Goal: Transaction & Acquisition: Purchase product/service

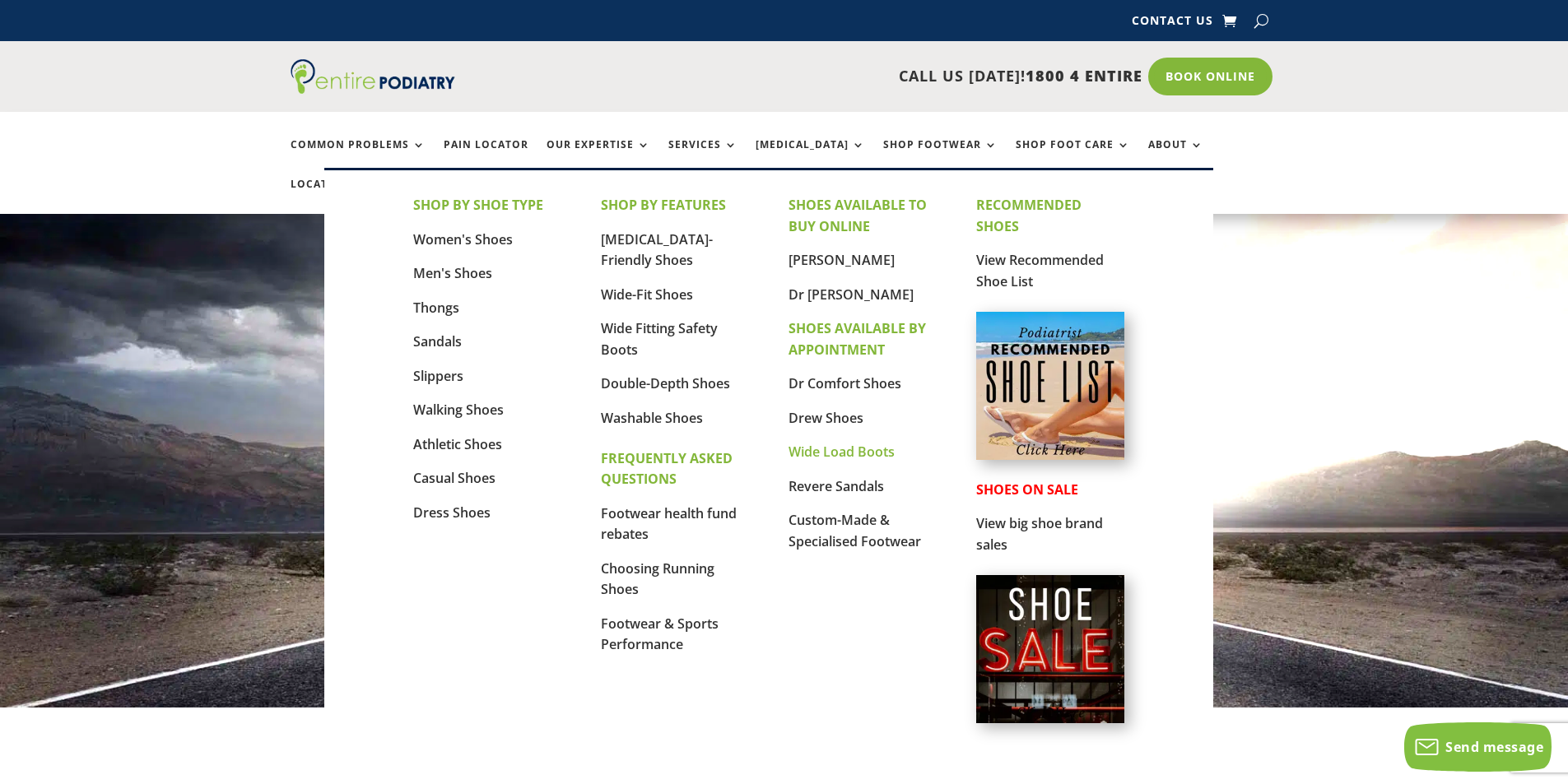
click at [826, 451] on link "Wide Load Boots" at bounding box center [841, 452] width 106 height 18
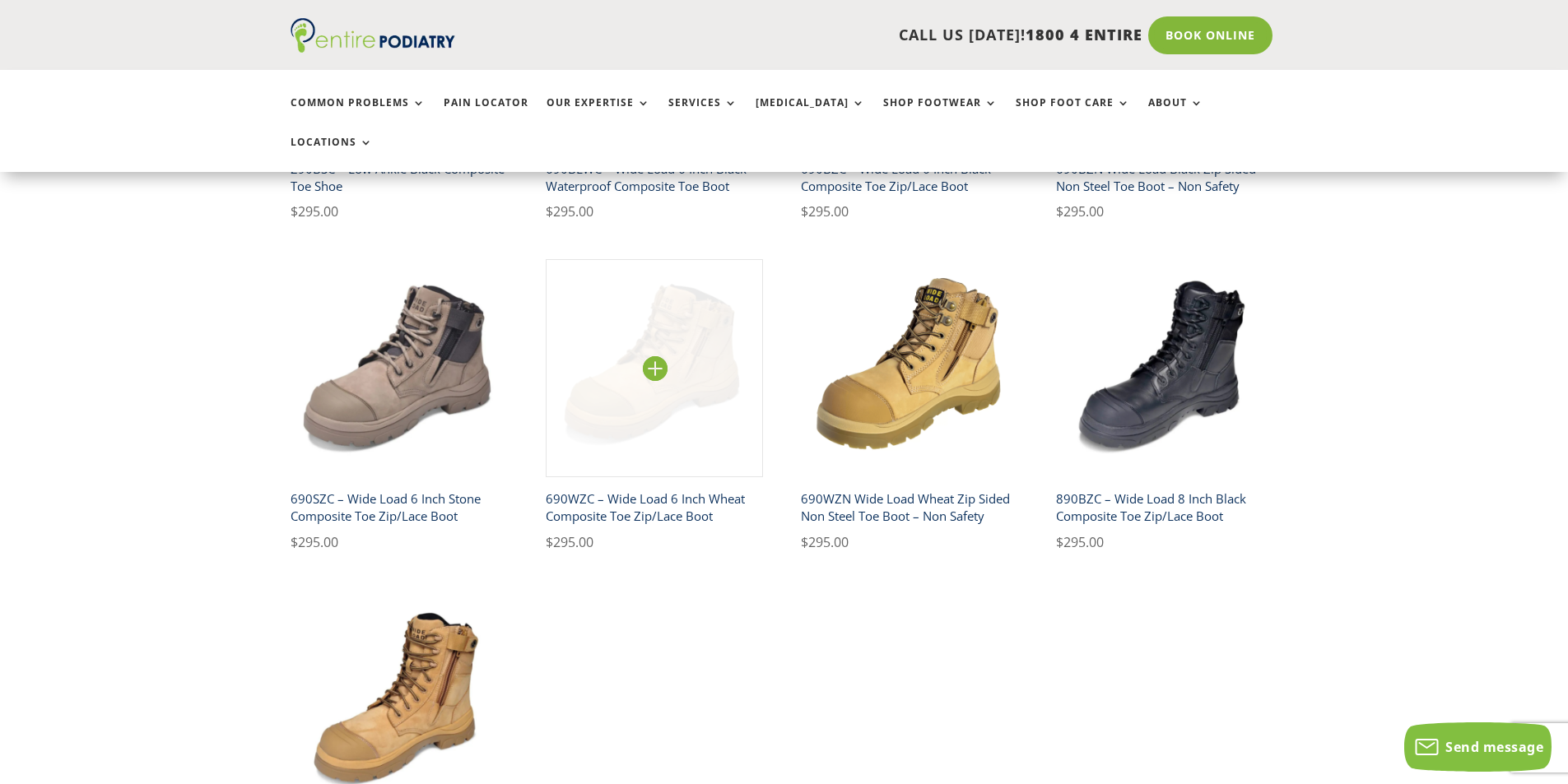
click at [626, 399] on img at bounding box center [655, 368] width 218 height 218
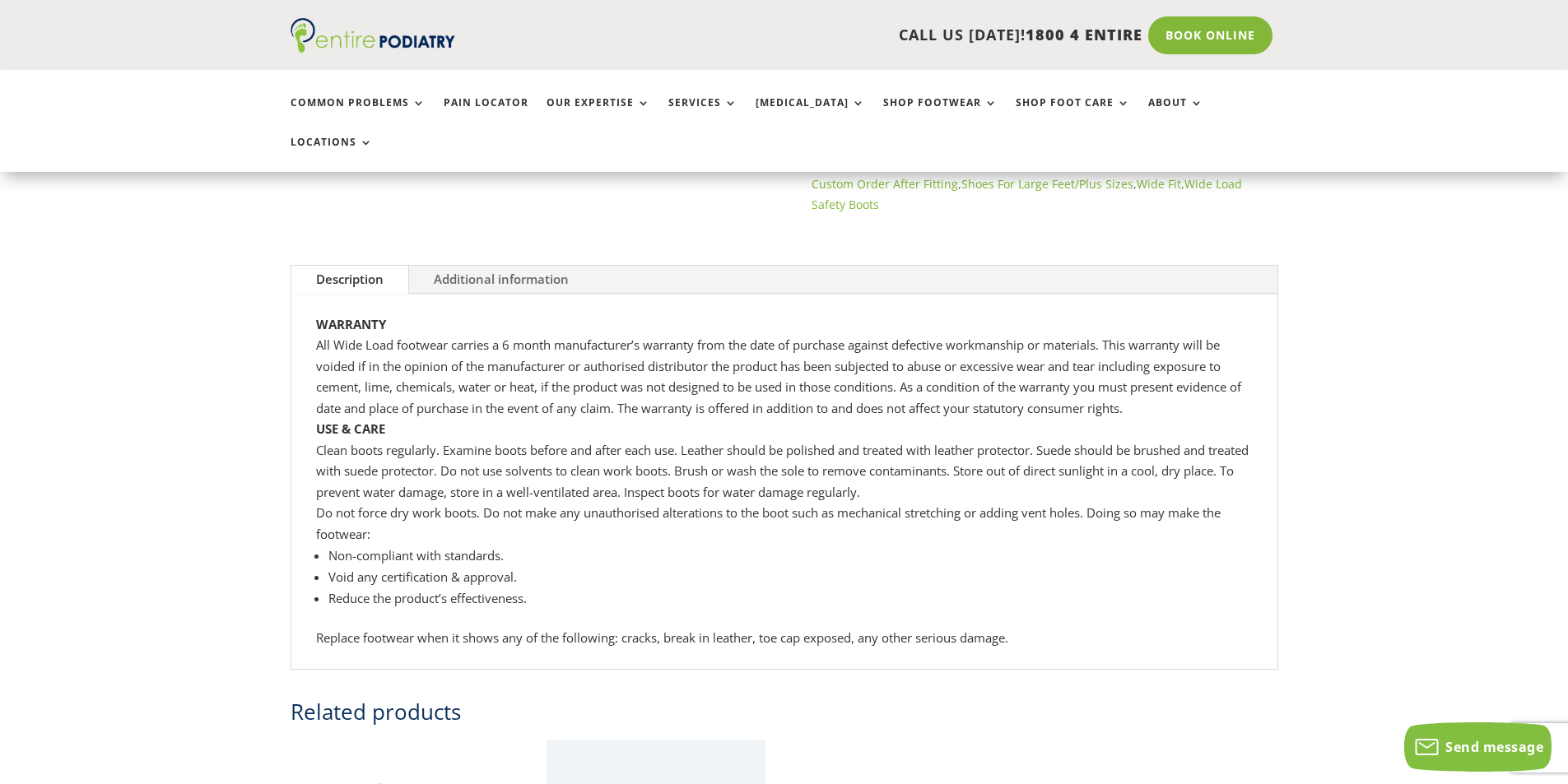
scroll to position [724, 0]
click at [508, 264] on link "Additional information" at bounding box center [500, 278] width 184 height 28
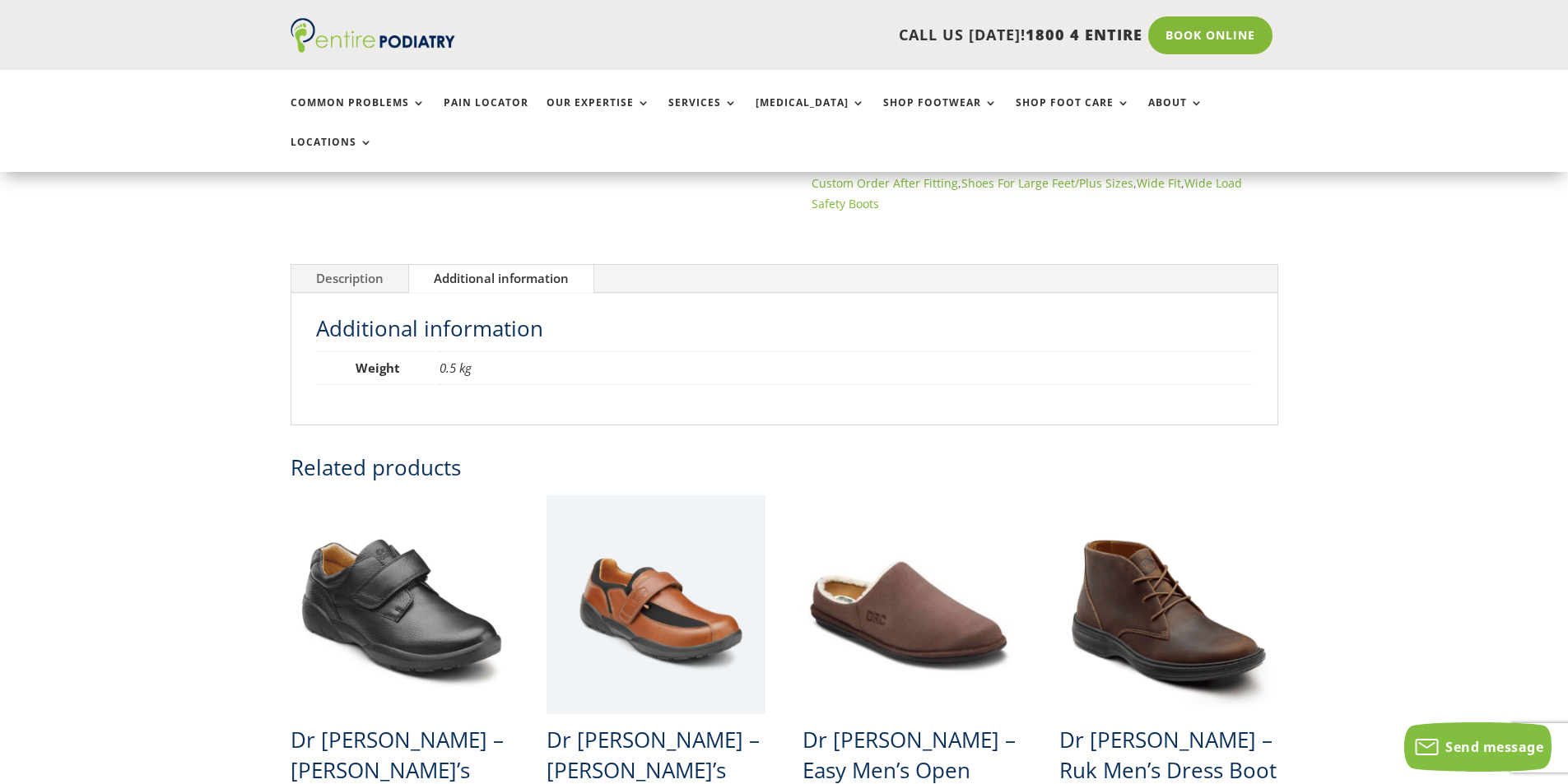
click at [358, 264] on link "Description" at bounding box center [350, 278] width 117 height 28
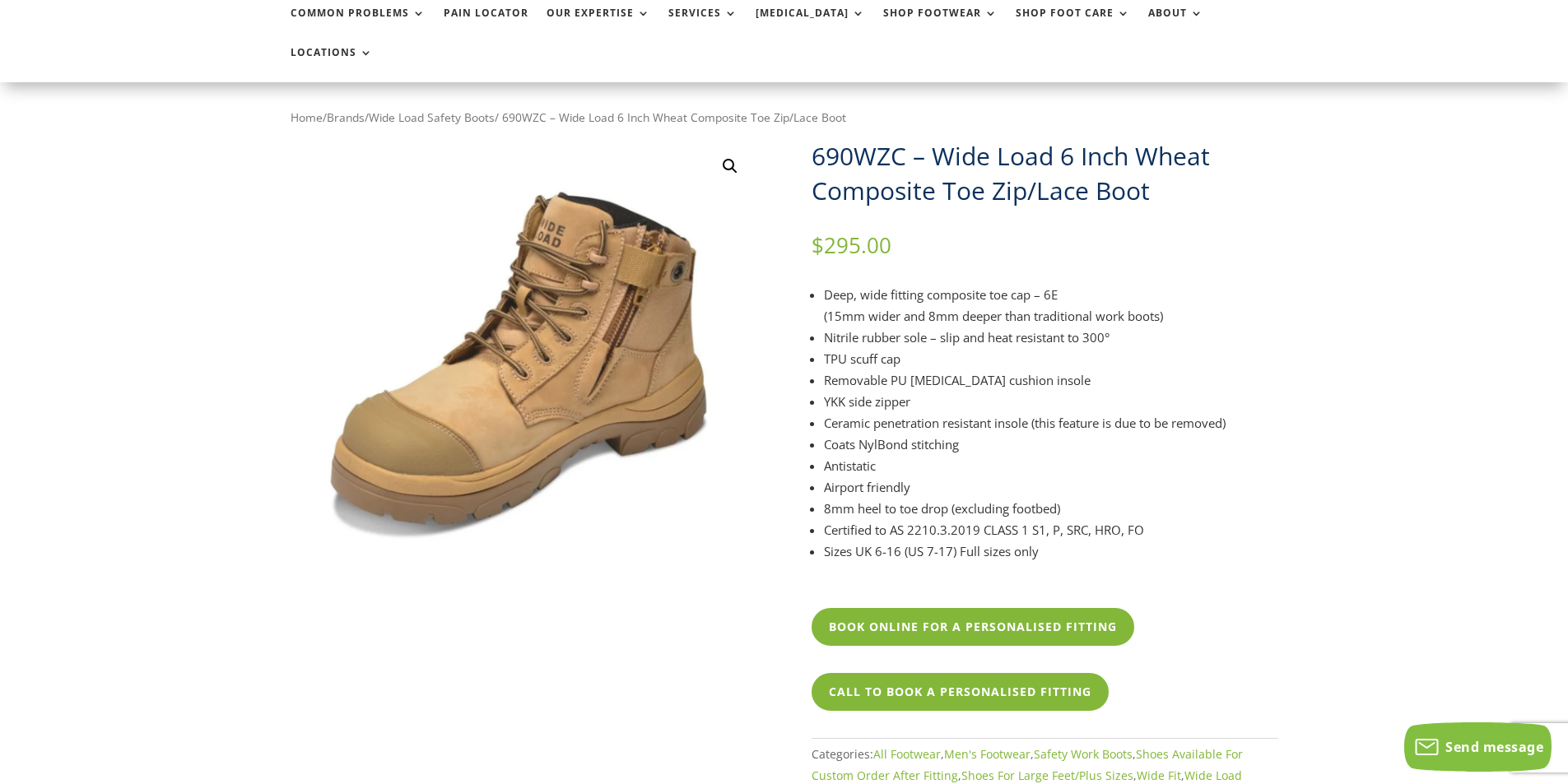
scroll to position [0, 0]
